Goal: Check status: Check status

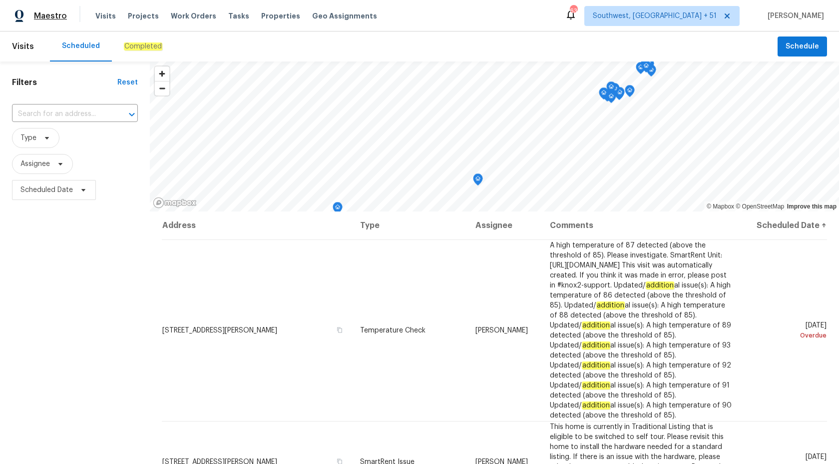
click at [52, 18] on span "Maestro" at bounding box center [50, 16] width 33 height 10
click at [54, 13] on span "Maestro" at bounding box center [50, 16] width 33 height 10
click at [140, 47] on em "Completed" at bounding box center [143, 46] width 38 height 8
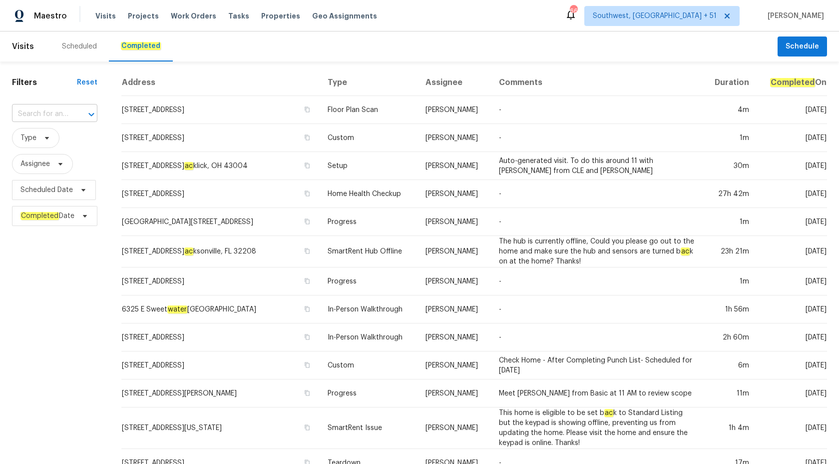
click at [33, 114] on input "text" at bounding box center [40, 113] width 57 height 15
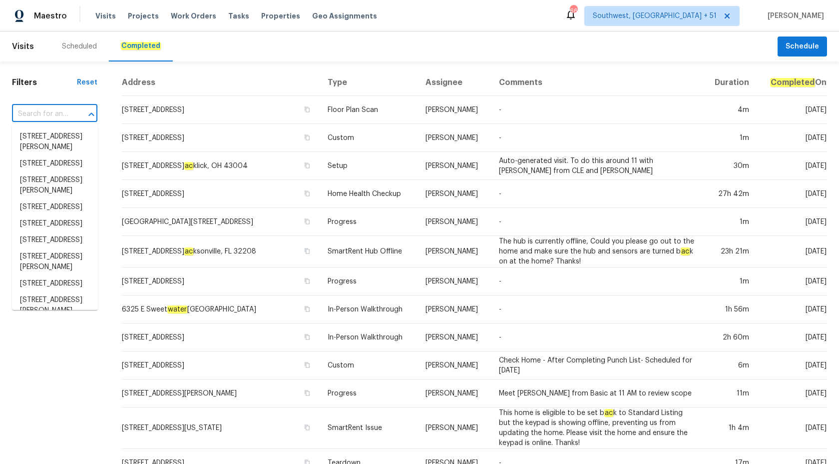
paste input "5210 Sandy Forge Dr, Indianapolis, IN 46221"
type input "5210 Sandy Forge Dr, Indianapolis, IN 46221"
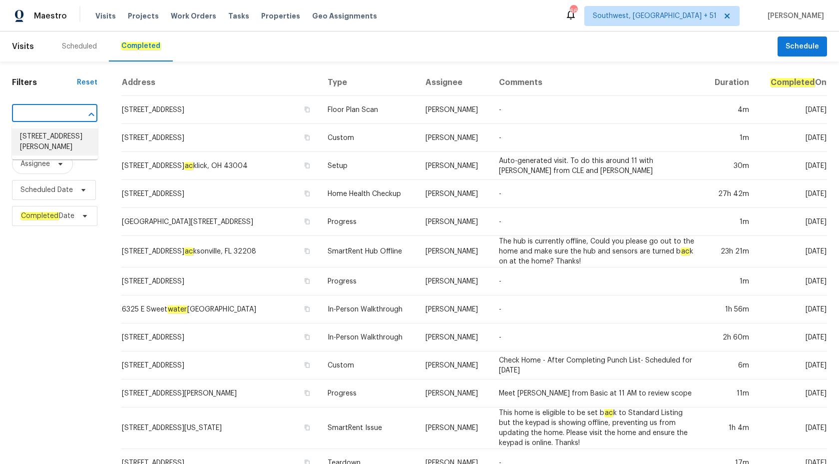
click at [47, 137] on li "5210 Sandy Forge Dr, Indianapolis, IN 46221" at bounding box center [55, 141] width 86 height 27
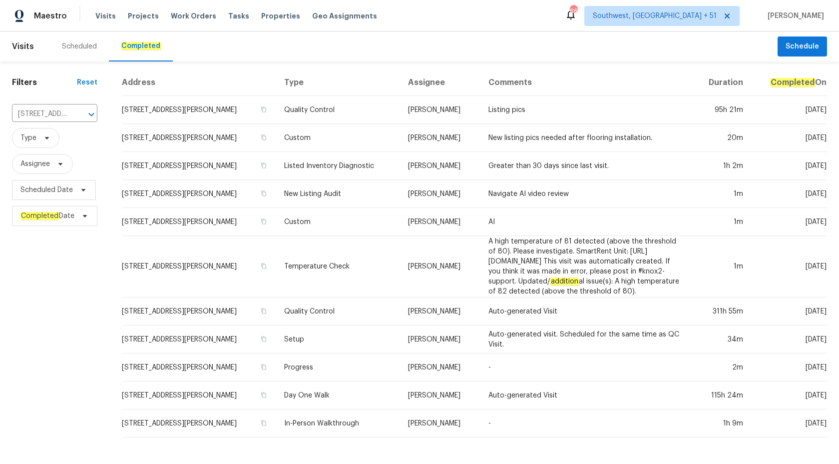
click at [417, 153] on td "Dodd Drayer" at bounding box center [440, 166] width 80 height 28
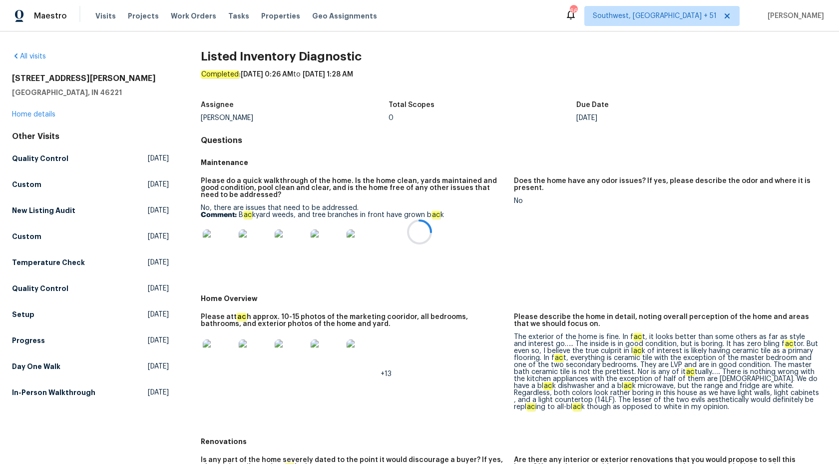
click at [34, 113] on div at bounding box center [419, 232] width 839 height 464
click at [34, 117] on link "Home details" at bounding box center [33, 114] width 43 height 7
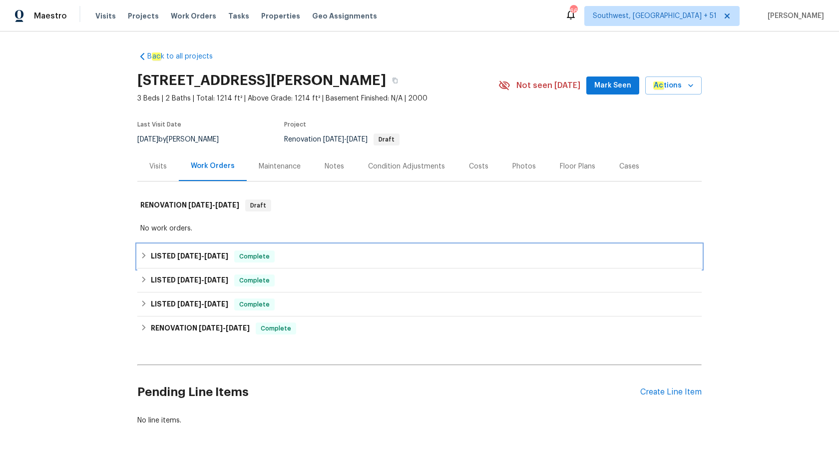
click at [215, 249] on div "LISTED 9/2/25 - 9/4/25 Complete" at bounding box center [419, 256] width 565 height 24
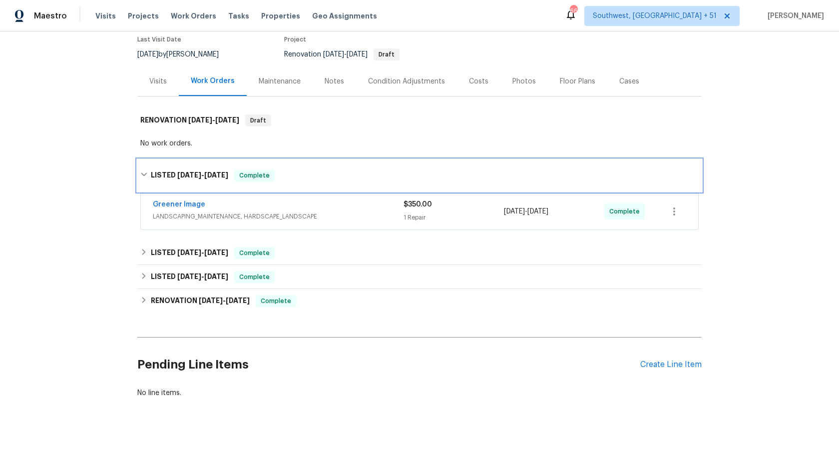
scroll to position [87, 0]
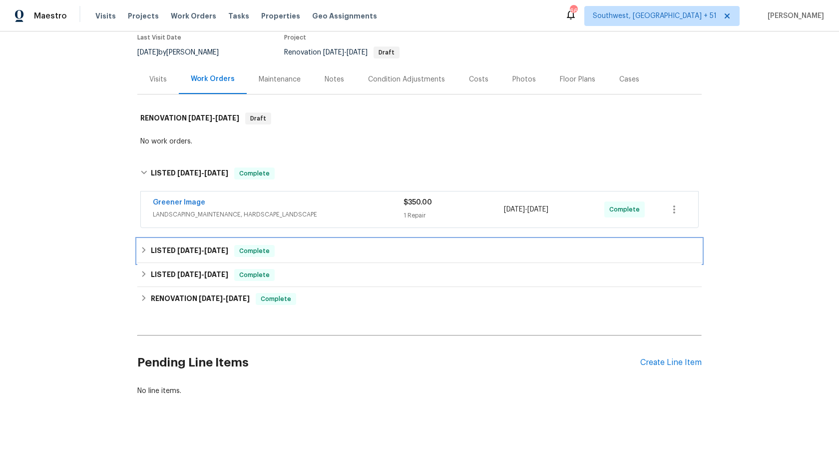
click at [306, 249] on div "LISTED 8/14/25 - 8/16/25 Complete" at bounding box center [419, 251] width 559 height 12
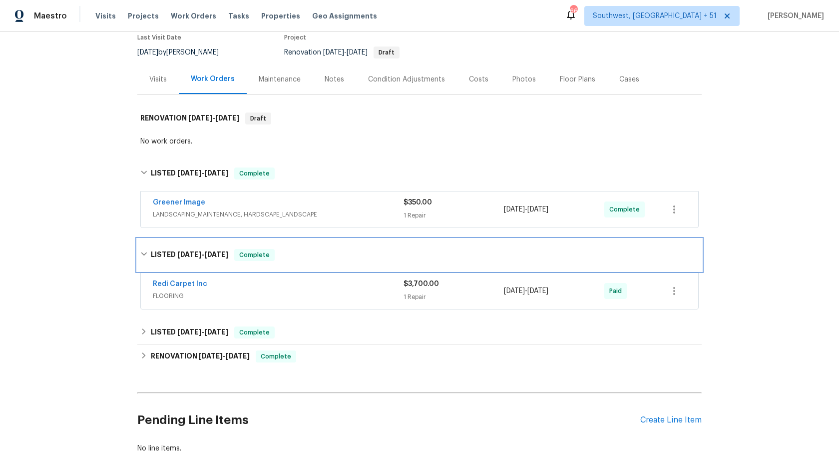
scroll to position [96, 0]
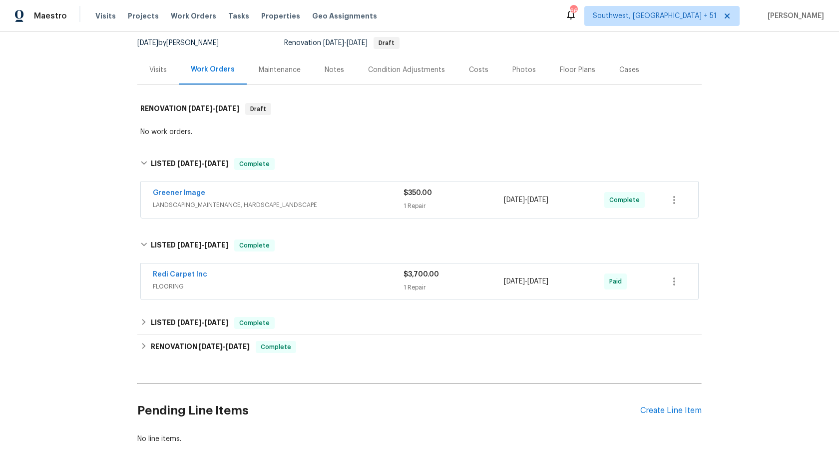
click at [422, 281] on div "$3,700.00 1 Repair" at bounding box center [454, 281] width 100 height 24
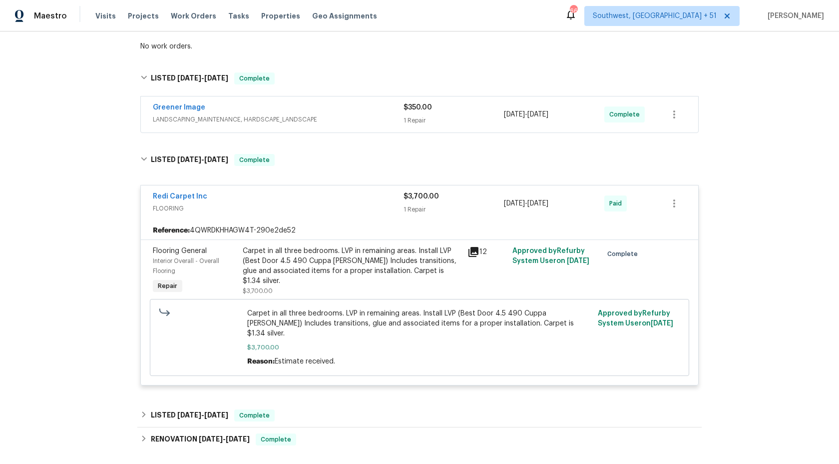
scroll to position [182, 0]
click at [390, 206] on span "FLOORING" at bounding box center [278, 208] width 251 height 10
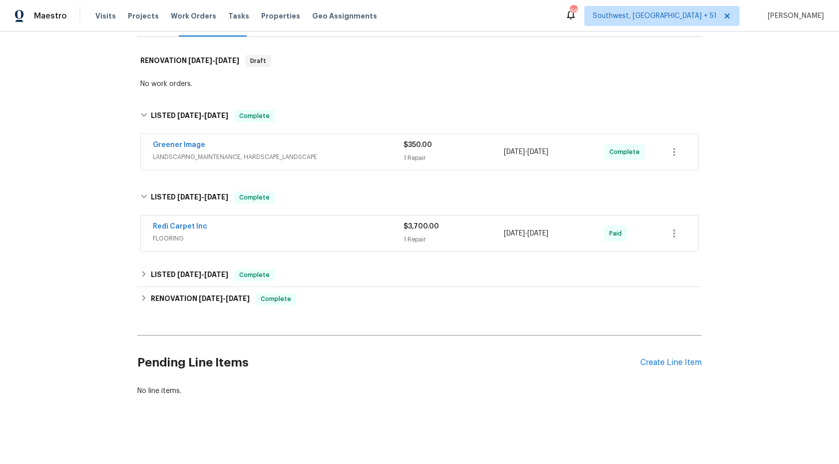
click at [383, 144] on div "Greener Image" at bounding box center [278, 146] width 251 height 12
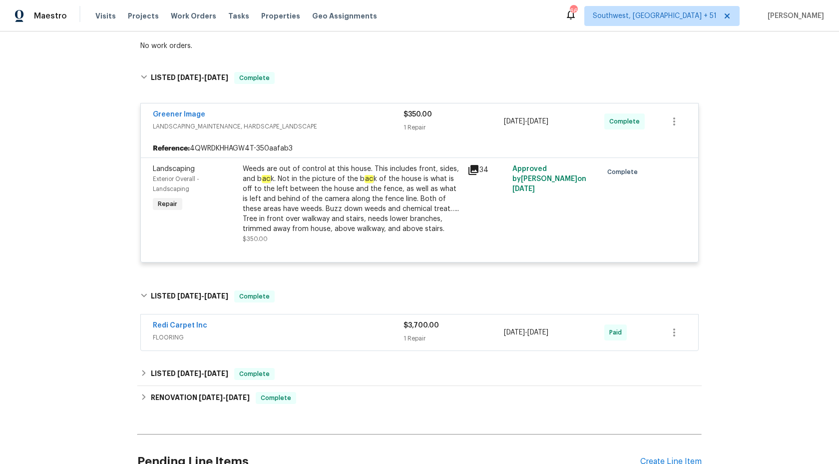
click at [420, 124] on div "1 Repair" at bounding box center [454, 127] width 100 height 10
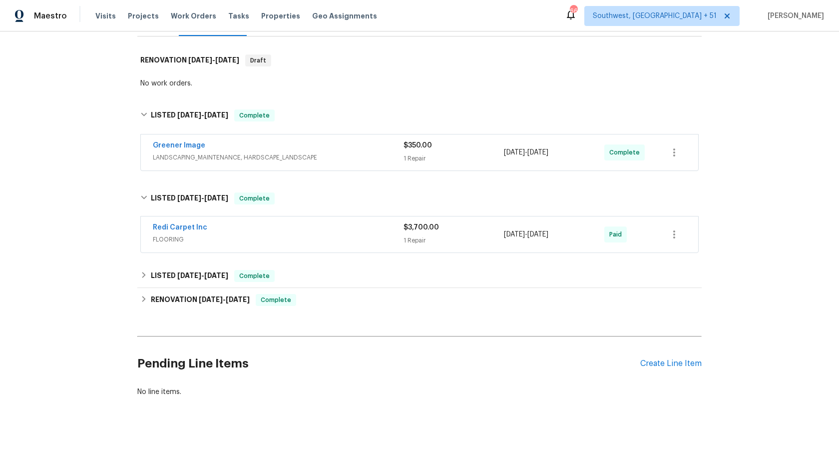
scroll to position [144, 0]
click at [276, 284] on div "LISTED 6/27/25 - 6/28/25 Complete" at bounding box center [419, 275] width 565 height 24
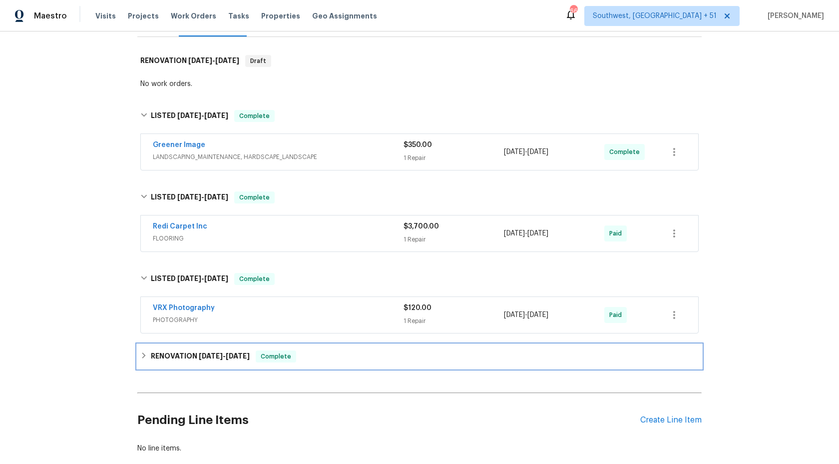
click at [291, 351] on span "Complete" at bounding box center [276, 356] width 38 height 10
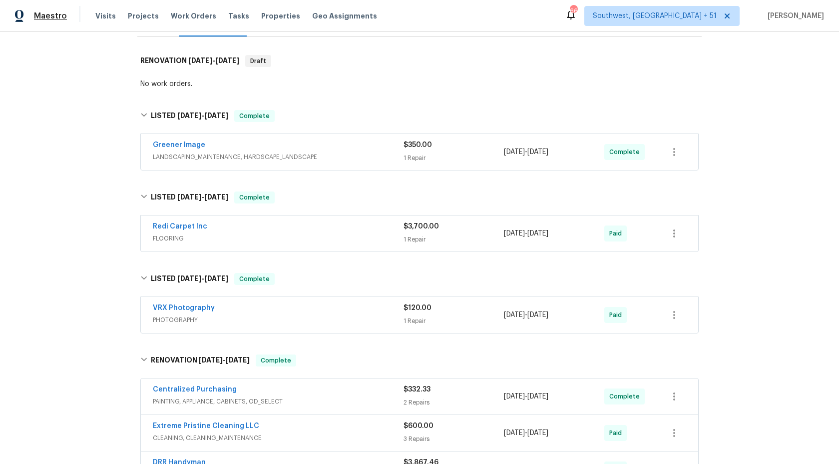
click at [63, 14] on span "Maestro" at bounding box center [50, 16] width 33 height 10
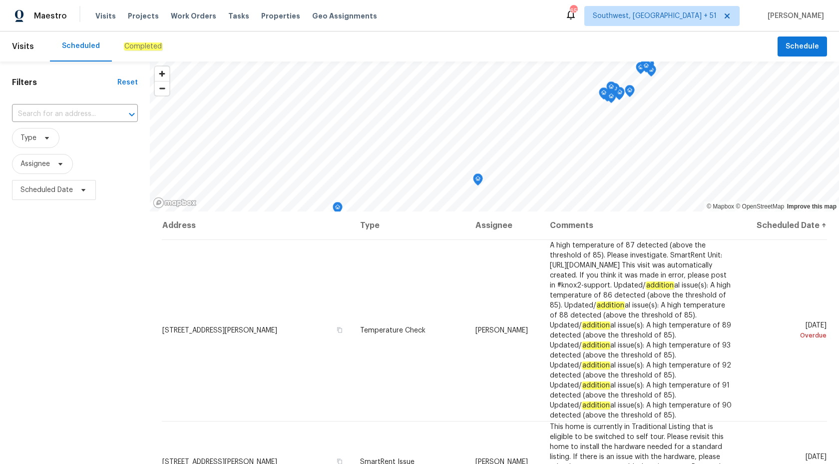
click at [143, 51] on div "Completed" at bounding box center [143, 46] width 62 height 30
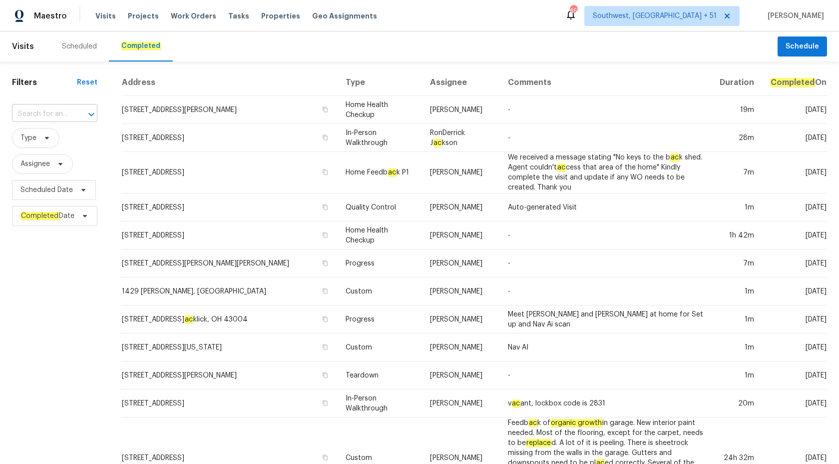
click at [47, 118] on input "text" at bounding box center [40, 113] width 57 height 15
paste input "7009 W Lincoln St Peoria, AZ 85345"
type input "7009 W Lincoln St Peoria, AZ 85345"
click at [51, 138] on li "7009 W Lincoln St, Peoria, AZ 85345" at bounding box center [55, 136] width 86 height 16
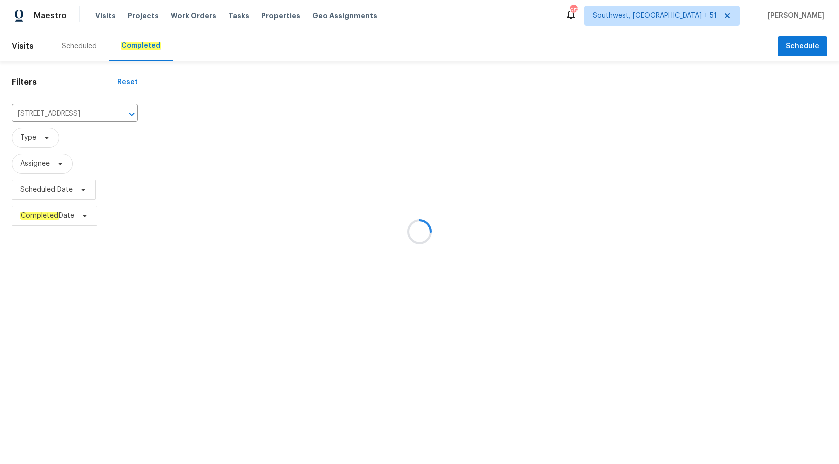
click at [424, 173] on div at bounding box center [419, 232] width 839 height 464
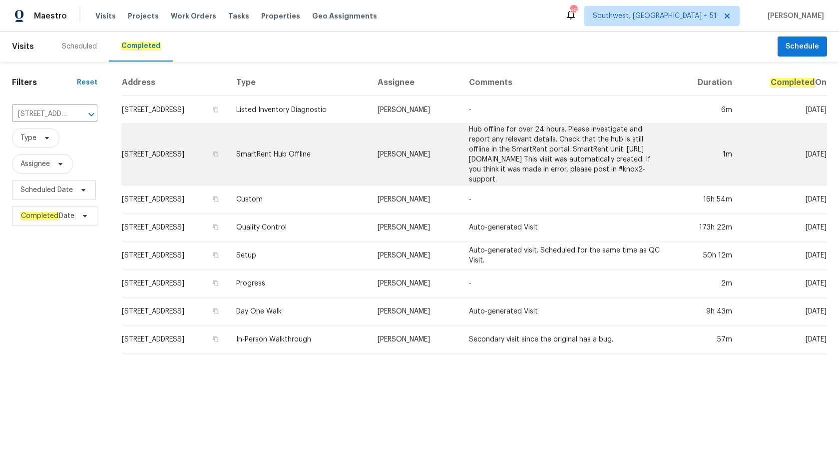
click at [370, 166] on td "SmartRent Hub Offline" at bounding box center [298, 154] width 141 height 61
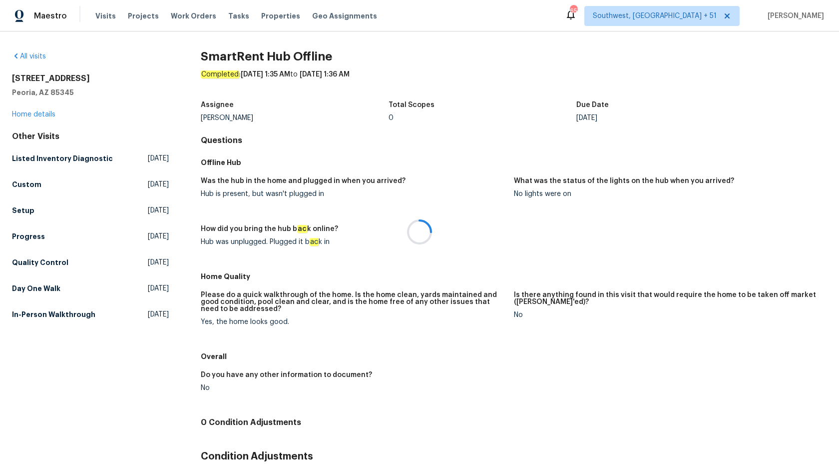
click at [39, 112] on div at bounding box center [419, 232] width 839 height 464
click at [39, 112] on link "Home details" at bounding box center [33, 114] width 43 height 7
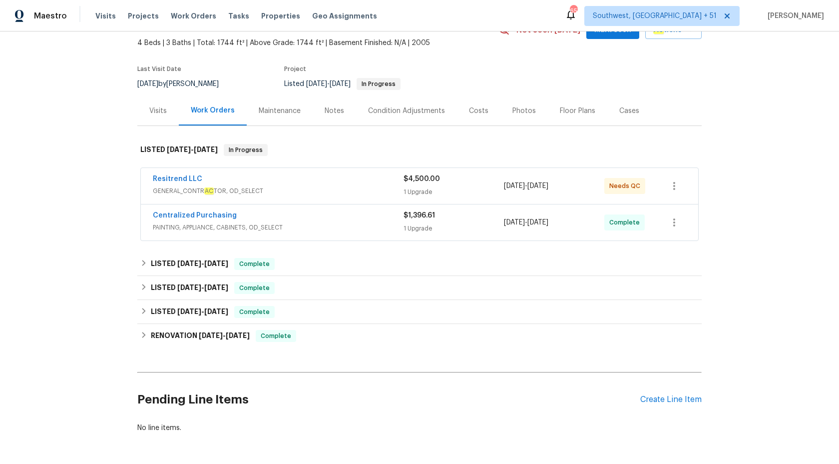
scroll to position [56, 0]
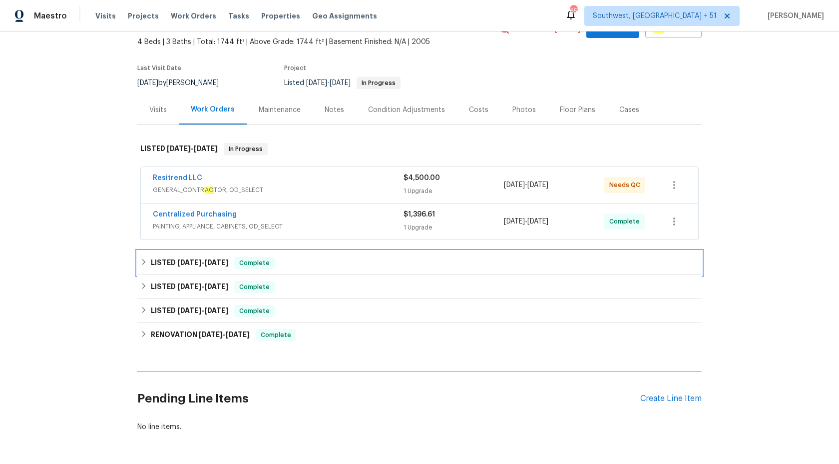
click at [241, 257] on div "Complete" at bounding box center [254, 263] width 40 height 12
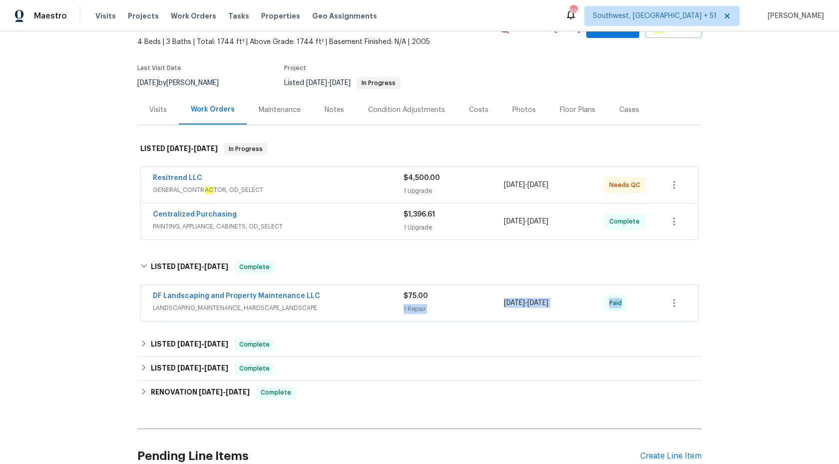
drag, startPoint x: 422, startPoint y: 302, endPoint x: 343, endPoint y: 327, distance: 82.8
click at [343, 327] on div "B ac k to all projects 7009 W Lincoln St, Peoria, AZ 85345 4 Beds | 3 Baths | T…" at bounding box center [419, 242] width 565 height 510
click at [342, 342] on div "LISTED 7/7/25 - 7/9/25 Complete" at bounding box center [419, 344] width 559 height 12
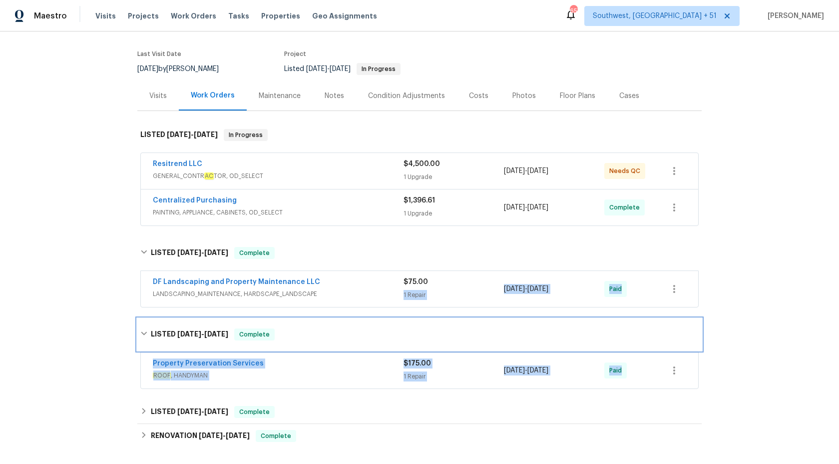
scroll to position [78, 0]
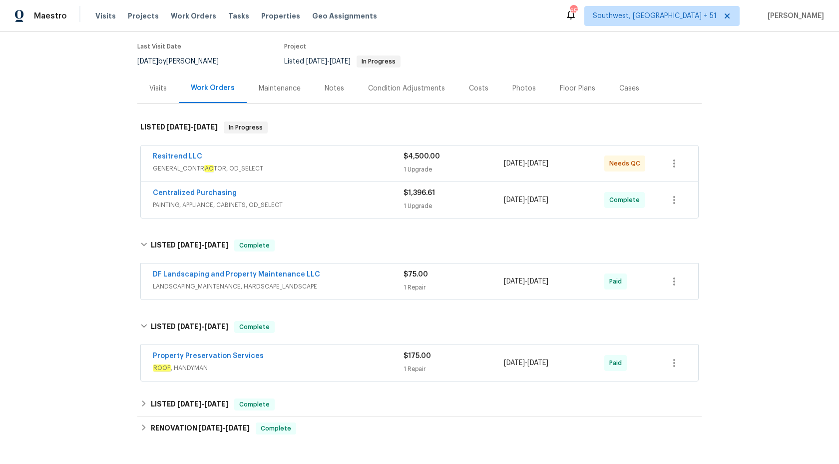
click at [95, 328] on div "B ac k to all projects 7009 W Lincoln St, Peoria, AZ 85345 4 Beds | 3 Baths | T…" at bounding box center [419, 247] width 839 height 432
click at [367, 192] on div "Centralized Purchasing" at bounding box center [278, 194] width 251 height 12
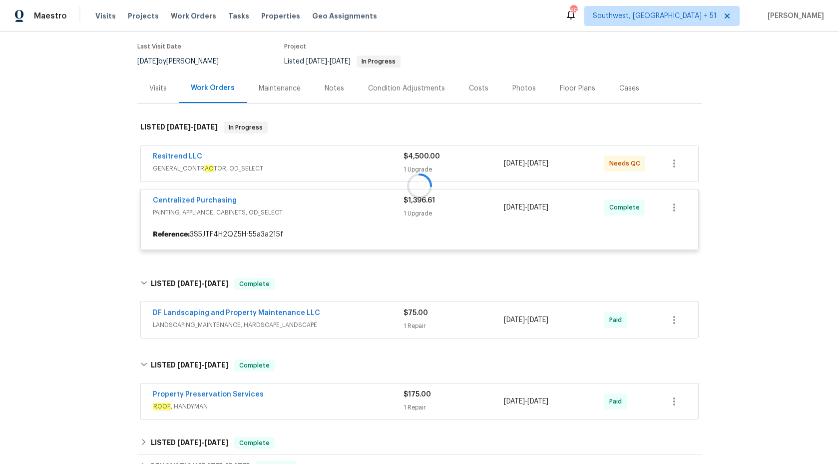
click at [24, 100] on div "B ac k to all projects 7009 W Lincoln St, Peoria, AZ 85345 4 Beds | 3 Baths | T…" at bounding box center [419, 247] width 839 height 432
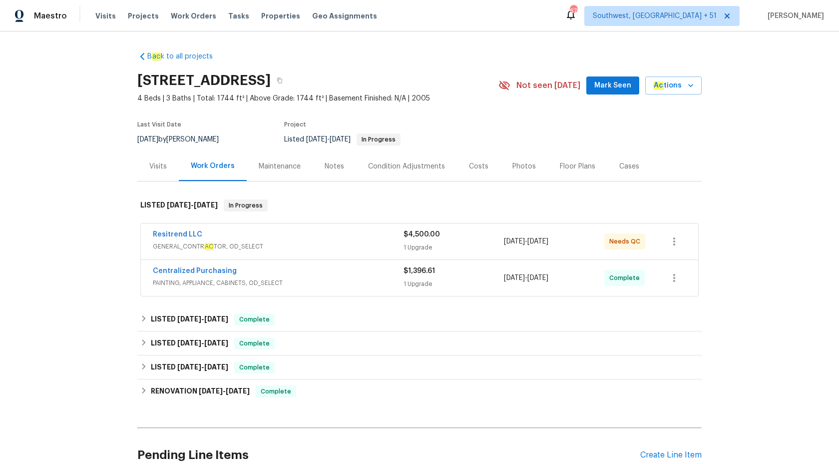
click at [355, 272] on div "Centralized Purchasing" at bounding box center [278, 272] width 251 height 12
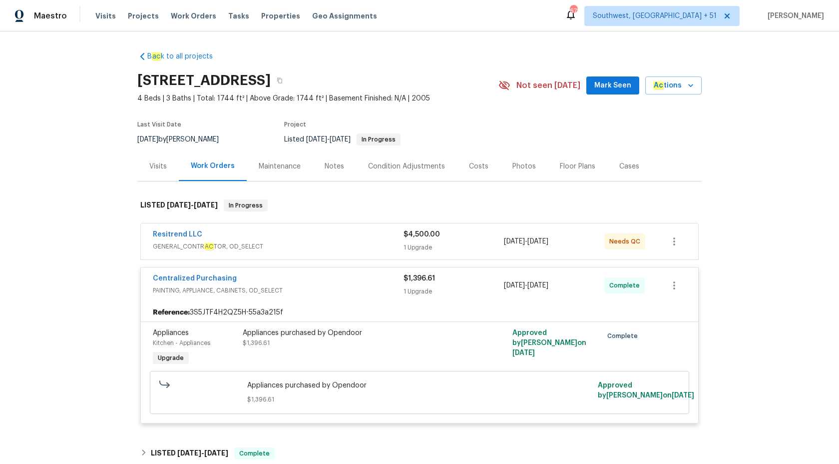
click at [365, 239] on div "Resitrend LLC" at bounding box center [278, 235] width 251 height 12
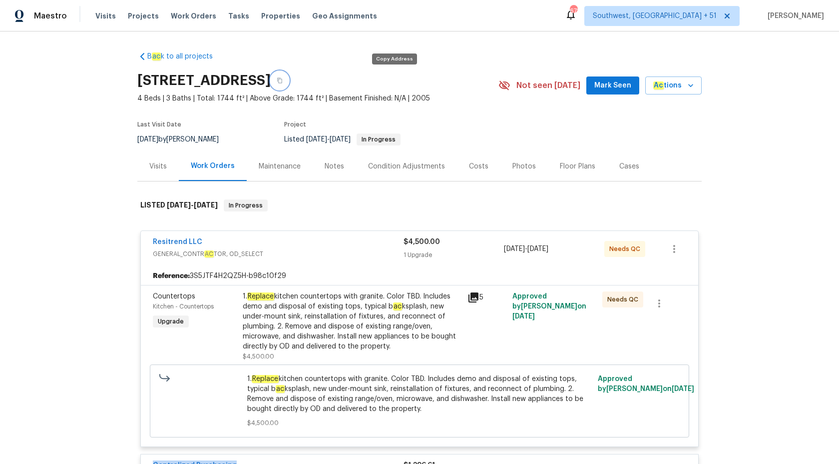
click at [289, 82] on button "button" at bounding box center [280, 80] width 18 height 18
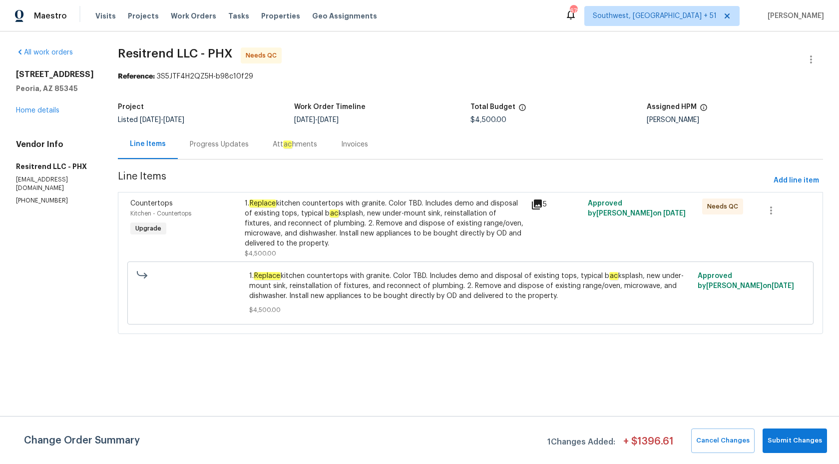
click at [231, 152] on div "Progress Updates" at bounding box center [219, 143] width 83 height 29
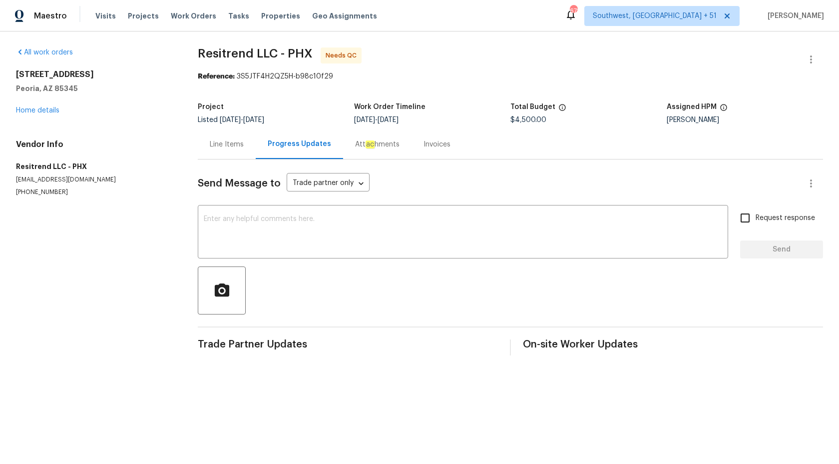
click at [424, 138] on div "Invoices" at bounding box center [437, 143] width 51 height 29
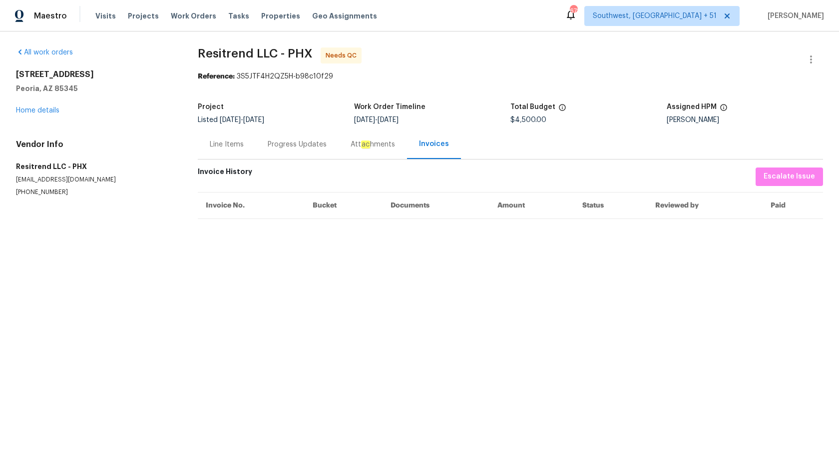
click at [295, 139] on div "Progress Updates" at bounding box center [297, 143] width 83 height 29
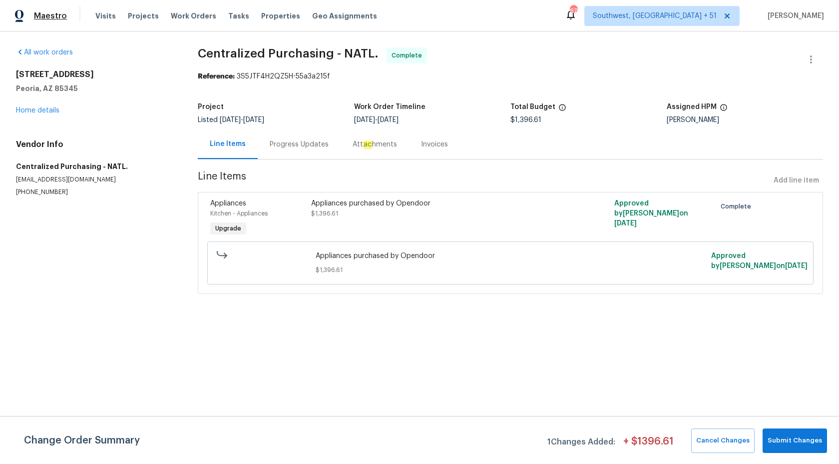
click at [46, 20] on span "Maestro" at bounding box center [50, 16] width 33 height 10
